Goal: Information Seeking & Learning: Learn about a topic

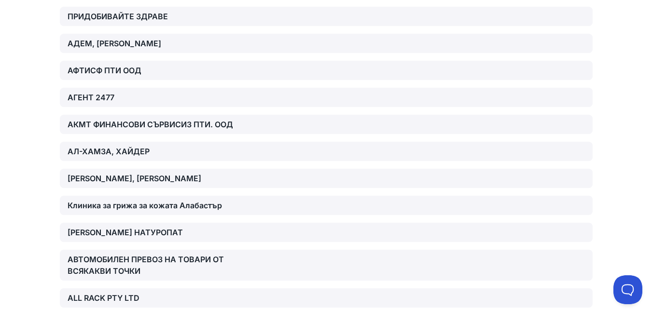
click at [211, 203] on font "Клиника за грижа за кожата Алабастър" at bounding box center [145, 206] width 154 height 10
click at [88, 175] on font "АЛА-РАШИ, НЕЙРУЗ АХМЕД" at bounding box center [135, 179] width 134 height 10
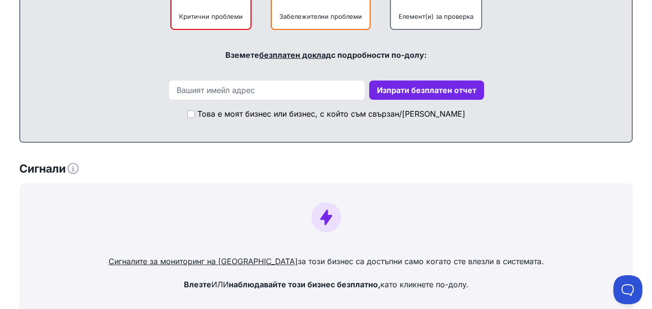
scroll to position [724, 0]
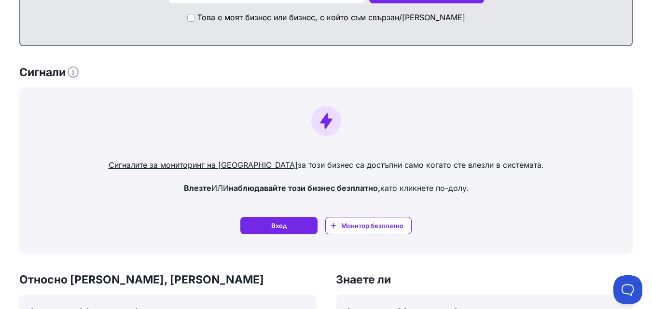
click at [392, 222] on font "Монитор безплатно" at bounding box center [372, 226] width 62 height 8
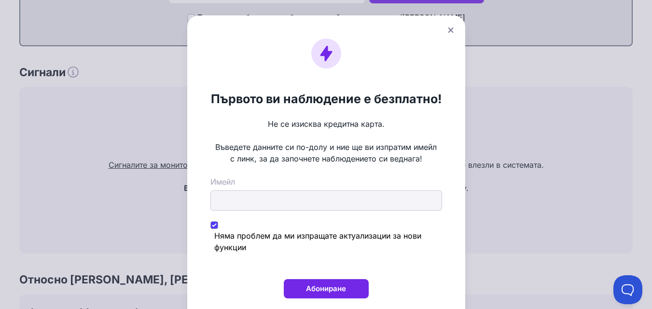
click at [450, 27] on icon at bounding box center [451, 30] width 6 height 6
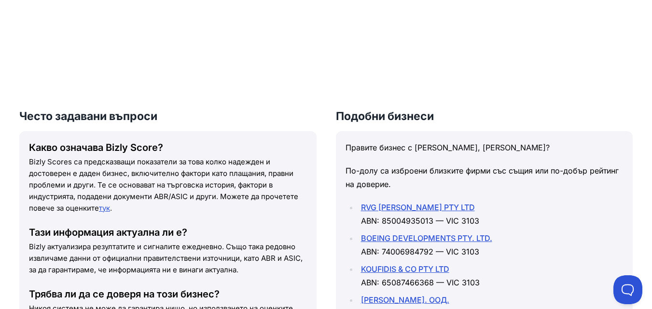
scroll to position [1351, 0]
